Goal: Find specific page/section: Find specific page/section

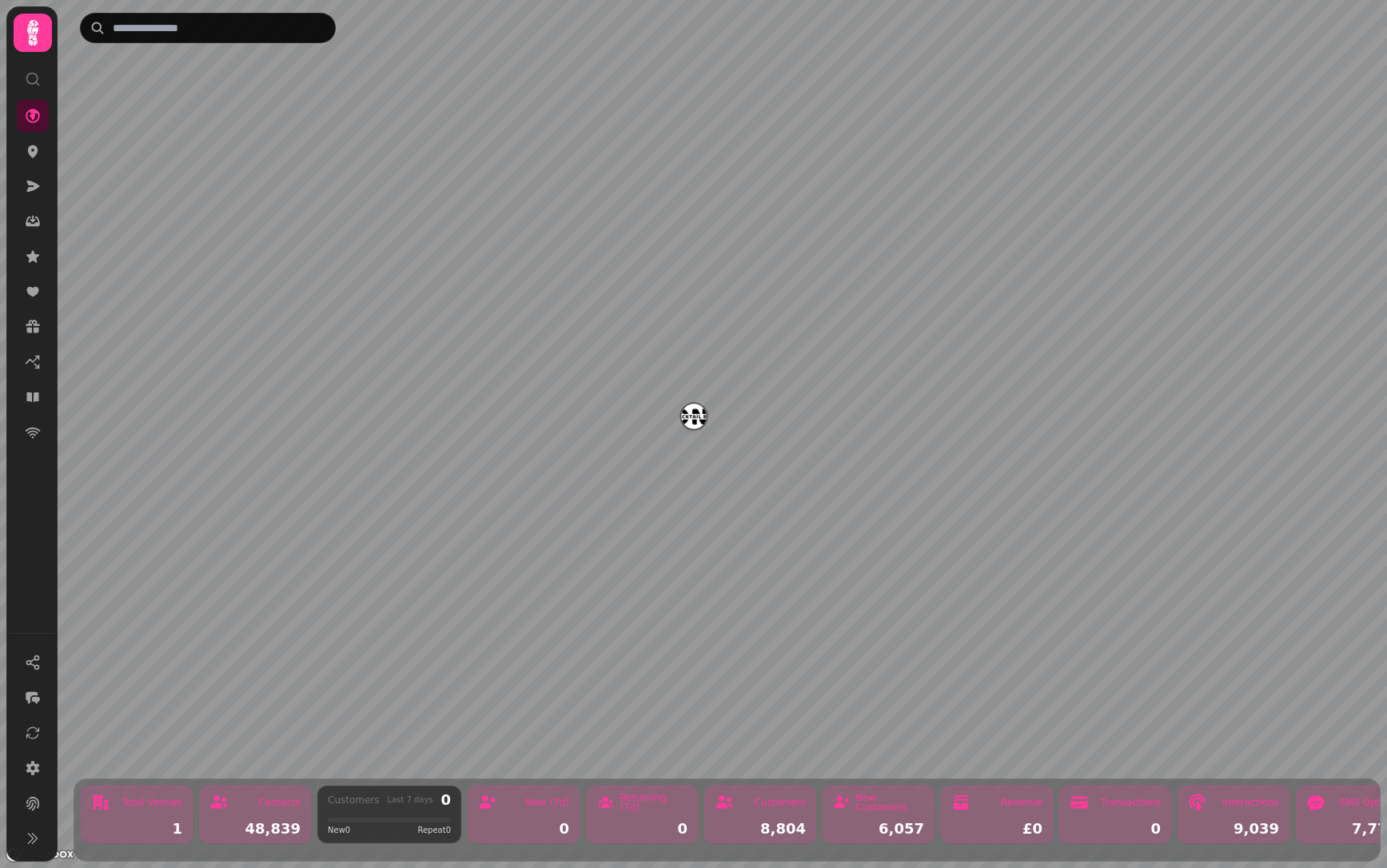
click at [292, 822] on div "48,839" at bounding box center [254, 829] width 92 height 14
click at [35, 173] on link at bounding box center [33, 186] width 32 height 32
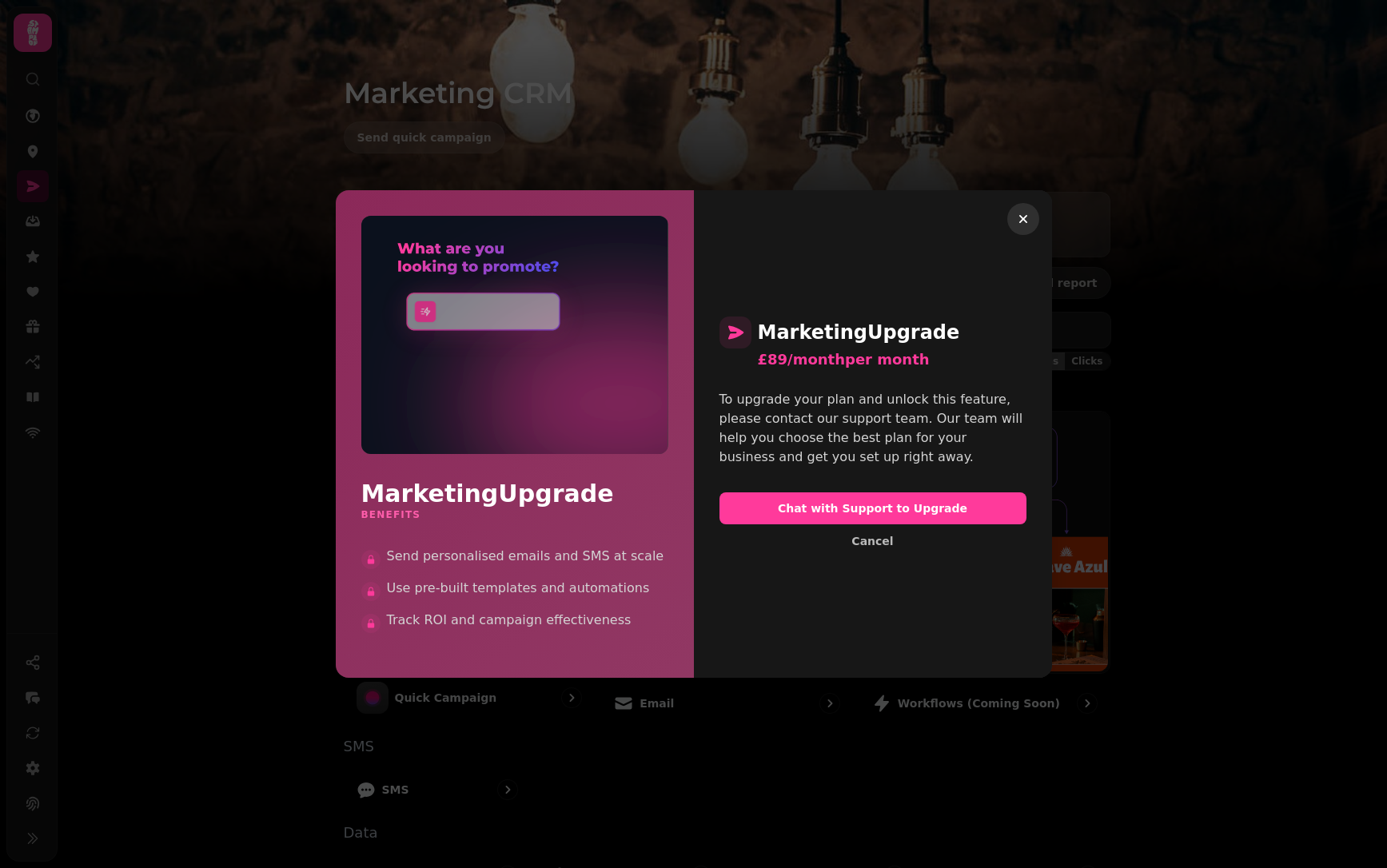
click at [1017, 209] on button "button" at bounding box center [1023, 219] width 32 height 32
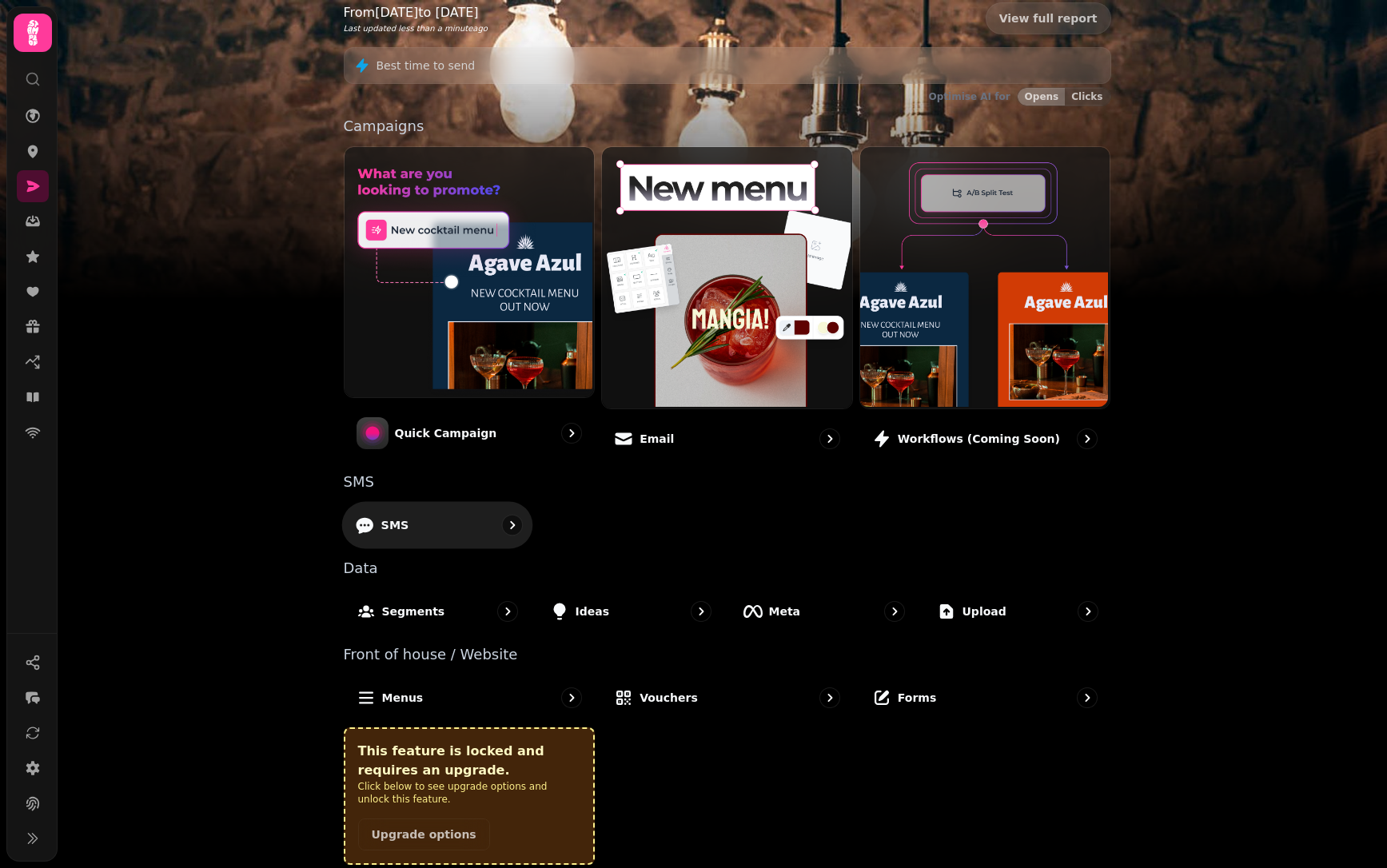
scroll to position [269, 0]
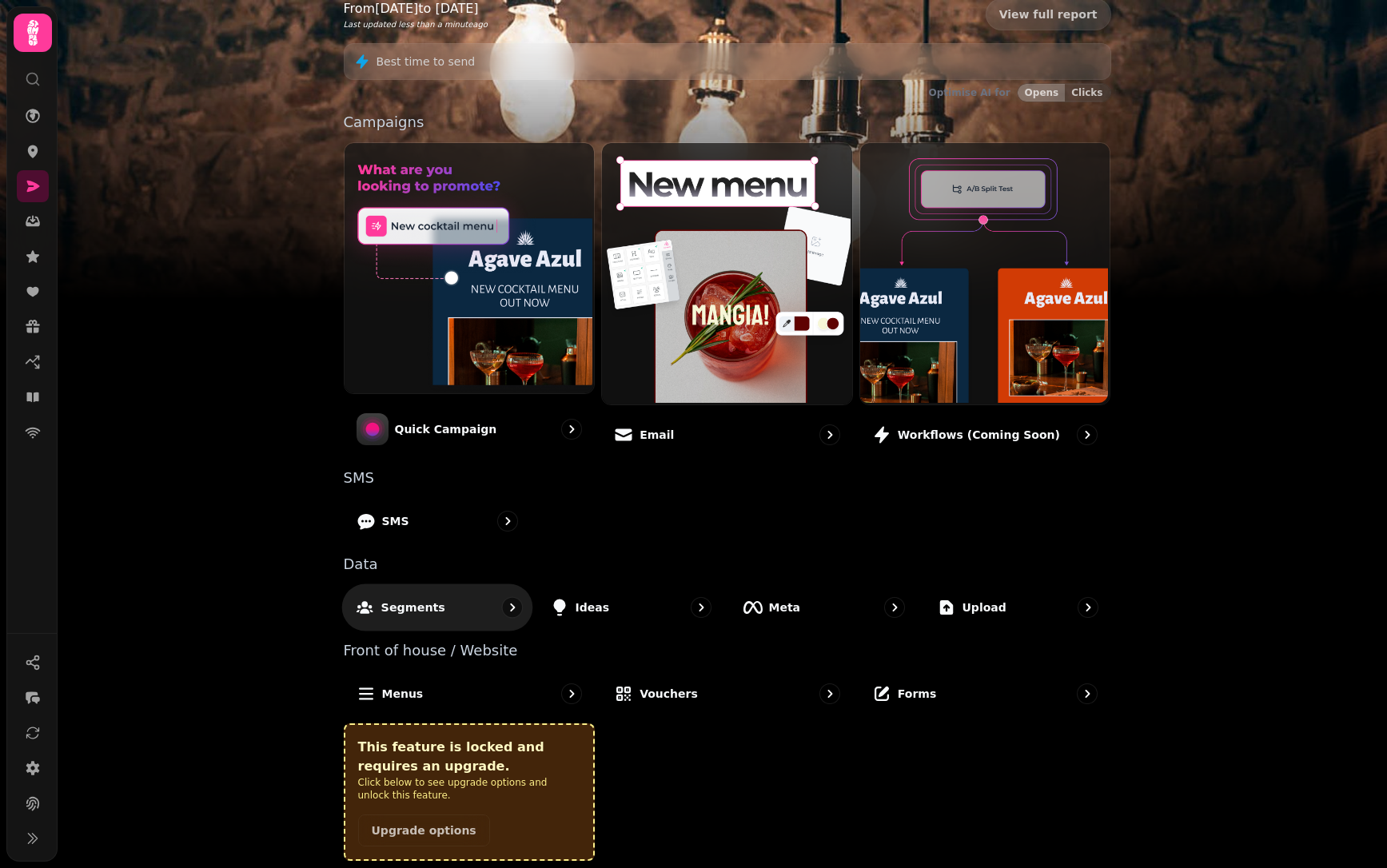
click at [474, 600] on div "Segments" at bounding box center [437, 607] width 191 height 47
